Goal: Understand process/instructions: Learn how to perform a task or action

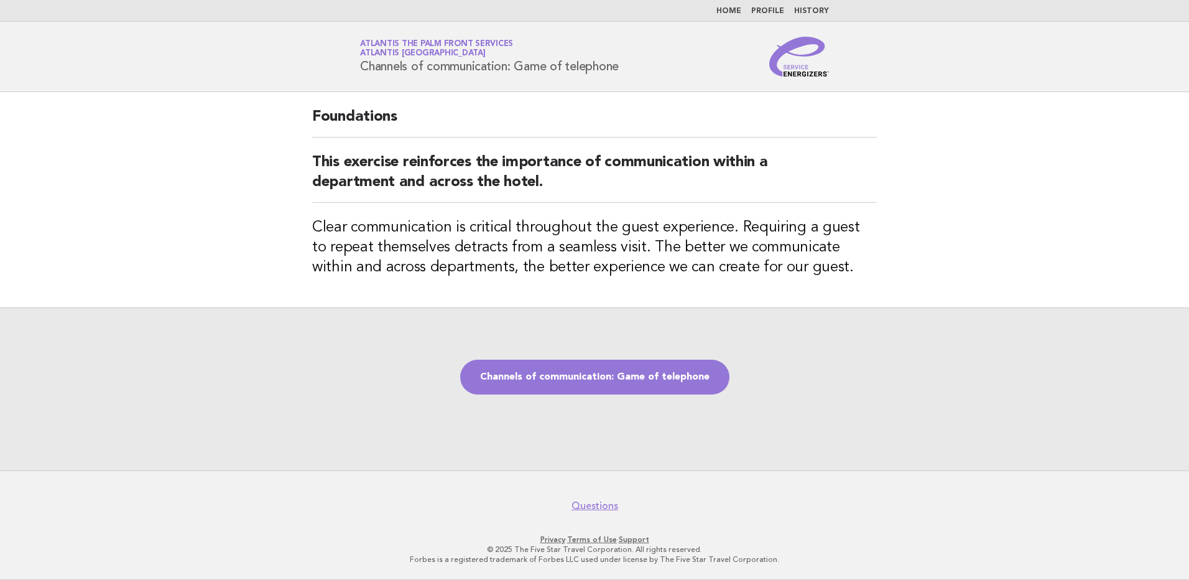
click at [808, 71] on img at bounding box center [799, 57] width 60 height 40
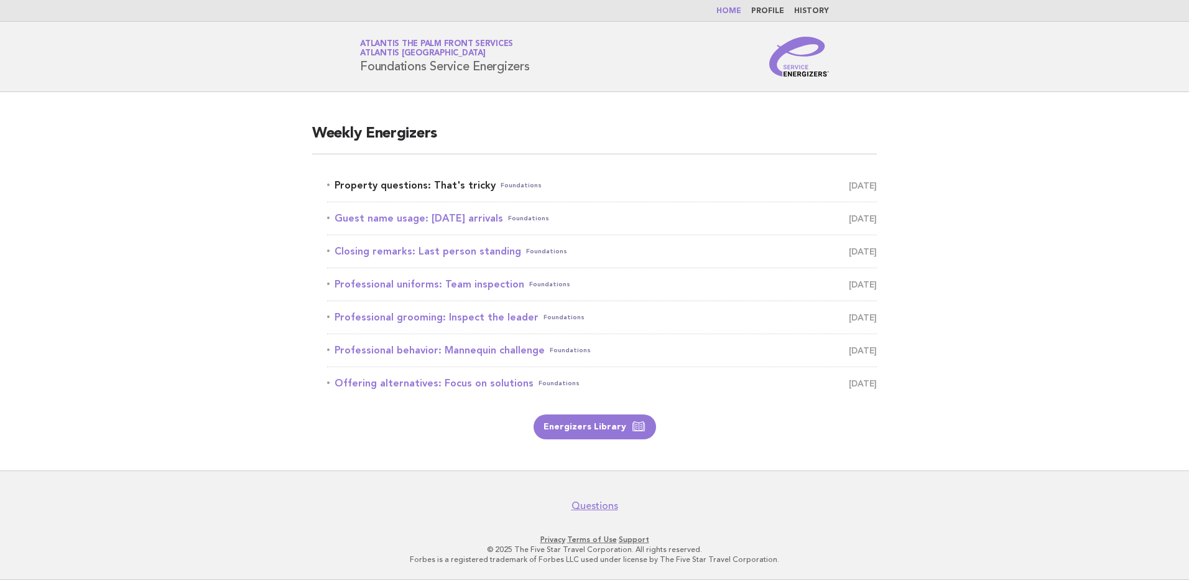
click at [449, 183] on link "Property questions: That's tricky Foundations [DATE]" at bounding box center [602, 185] width 550 height 17
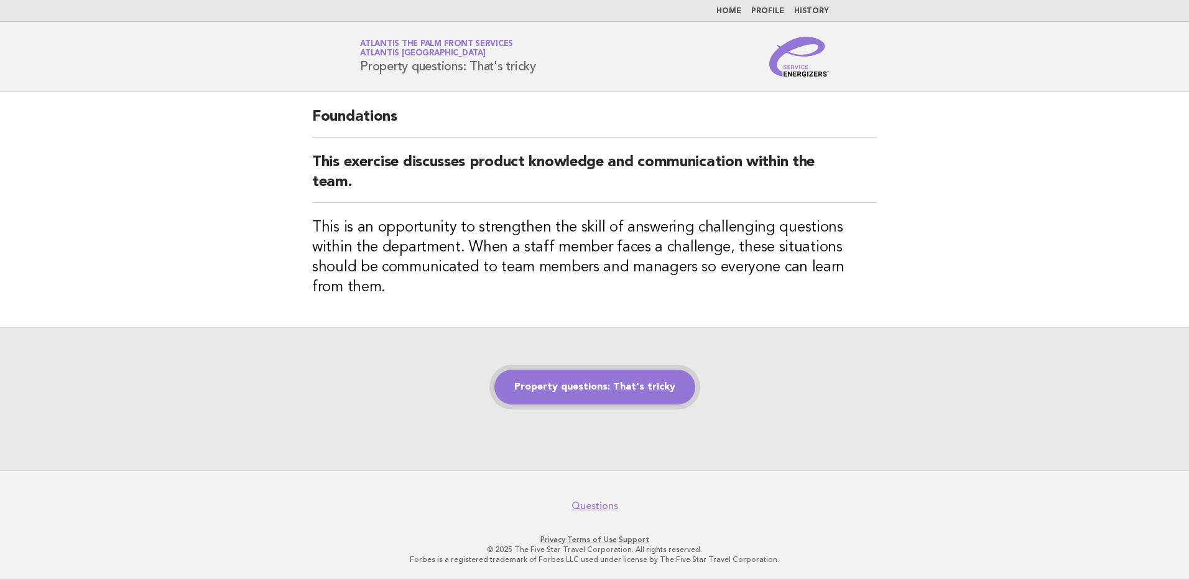
click at [574, 375] on link "Property questions: That's tricky" at bounding box center [594, 386] width 201 height 35
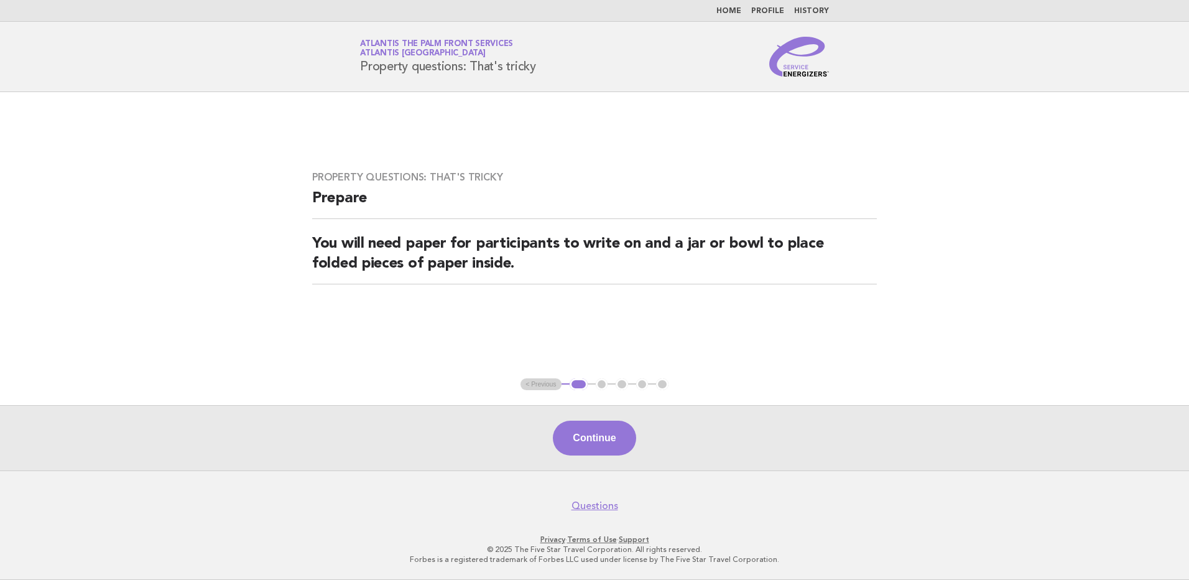
click at [586, 440] on button "Continue" at bounding box center [594, 437] width 83 height 35
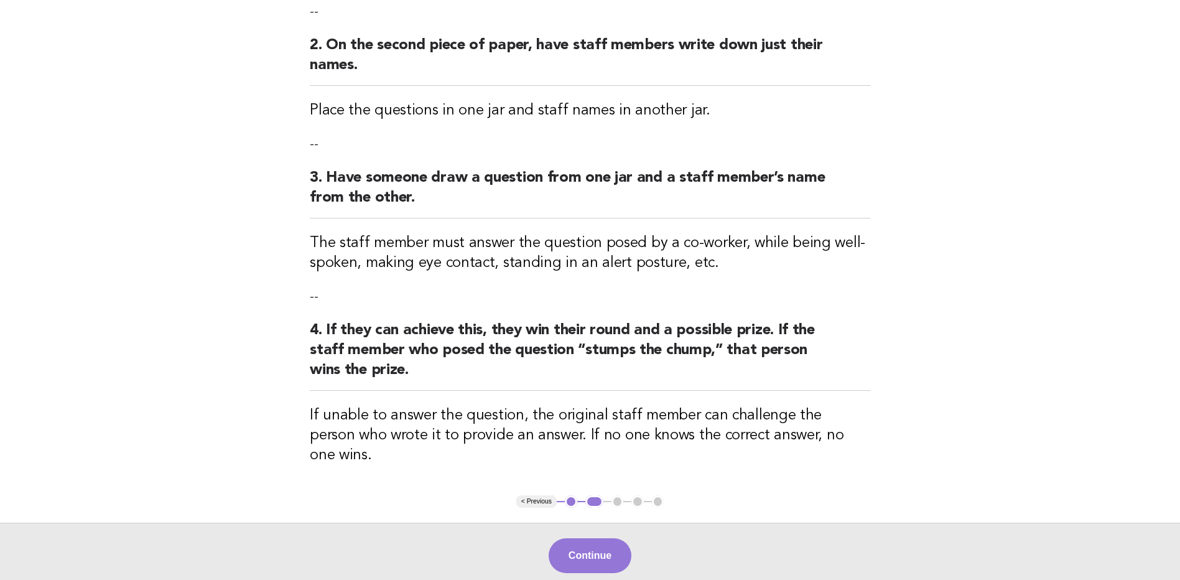
scroll to position [404, 0]
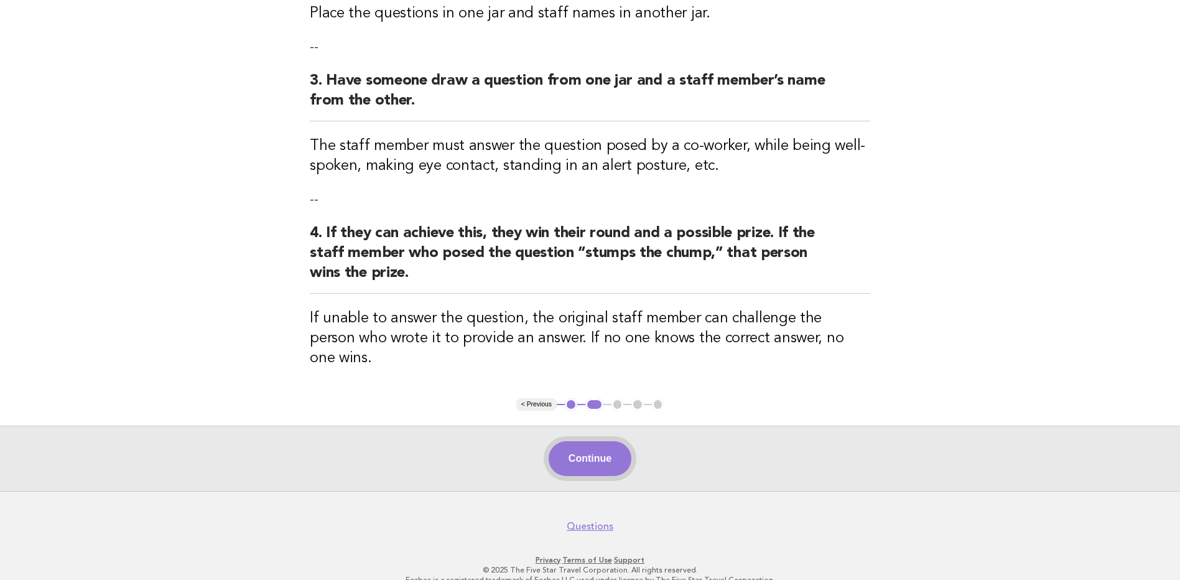
click at [587, 443] on button "Continue" at bounding box center [589, 458] width 83 height 35
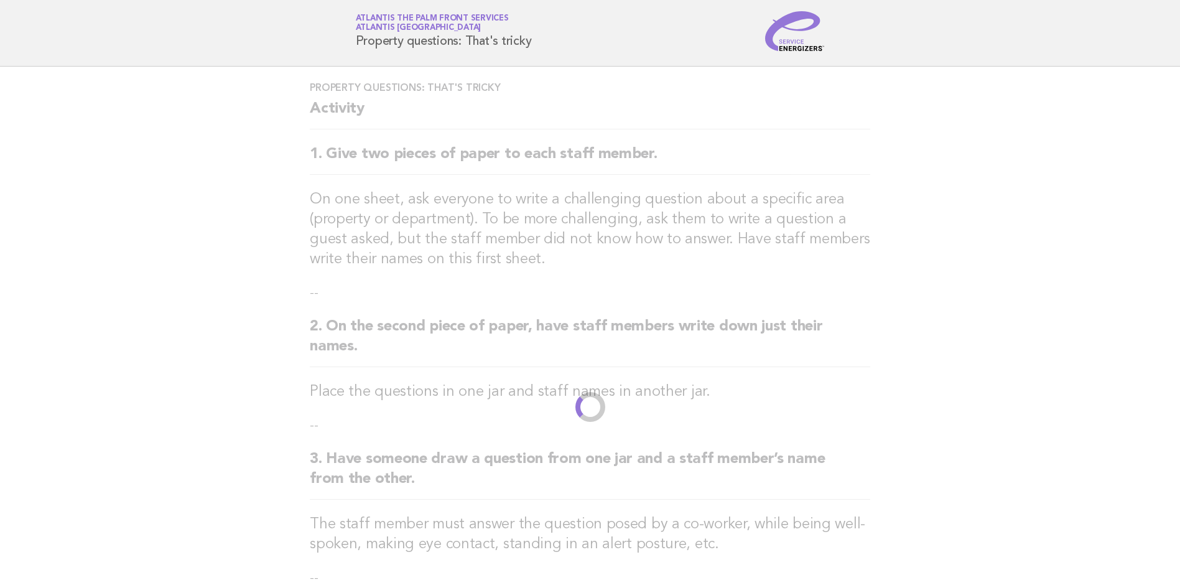
scroll to position [0, 0]
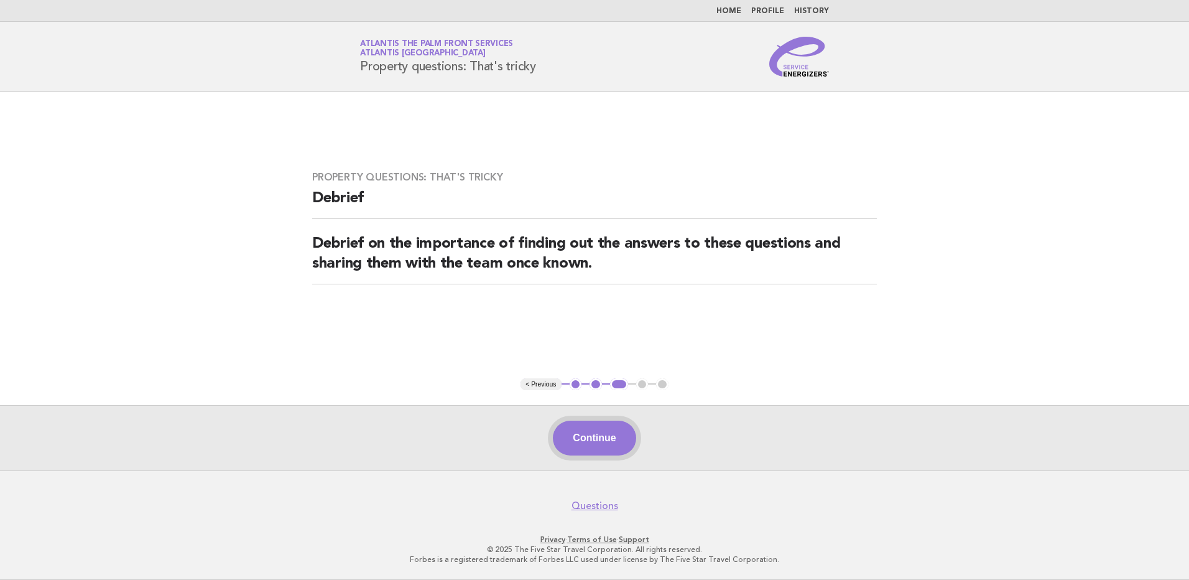
click at [599, 444] on button "Continue" at bounding box center [594, 437] width 83 height 35
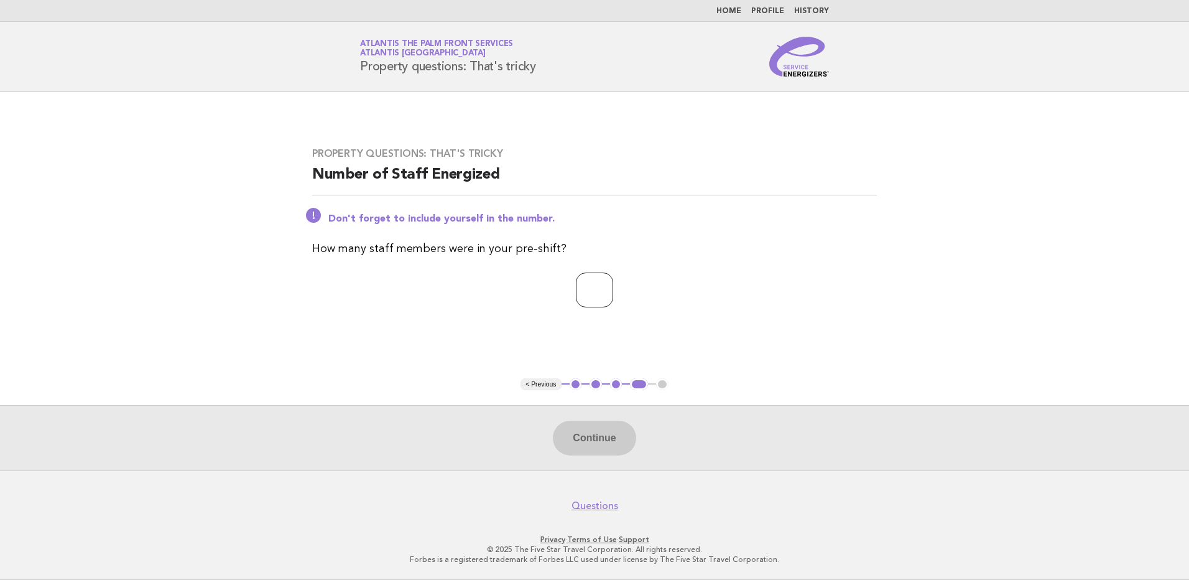
click at [576, 290] on input "number" at bounding box center [594, 289] width 37 height 35
type input "*"
click at [576, 438] on button "Continue" at bounding box center [594, 437] width 83 height 35
